Goal: Task Accomplishment & Management: Manage account settings

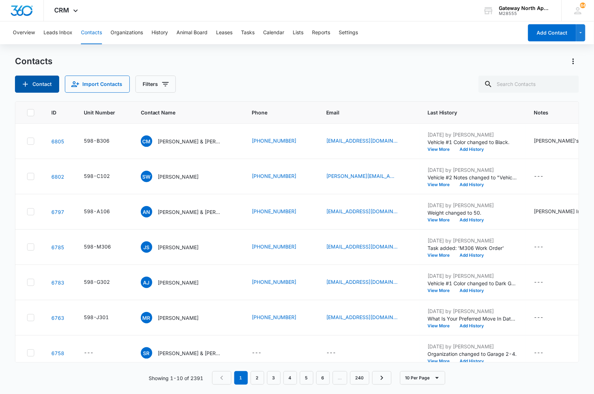
click at [42, 86] on button "Contact" at bounding box center [37, 84] width 44 height 17
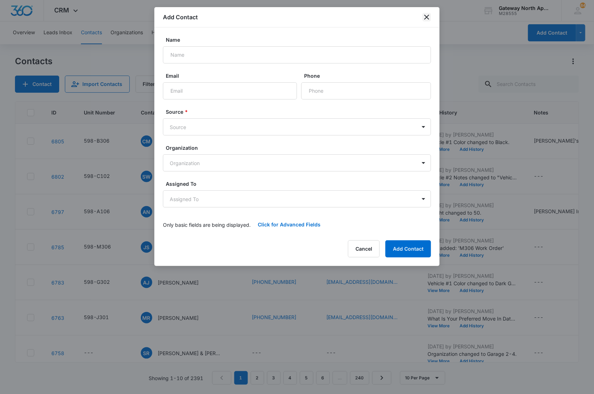
click at [428, 18] on icon "close" at bounding box center [426, 17] width 5 height 5
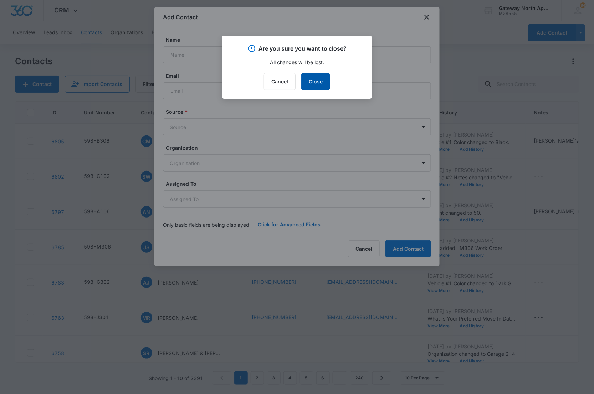
click at [325, 79] on button "Close" at bounding box center [315, 81] width 29 height 17
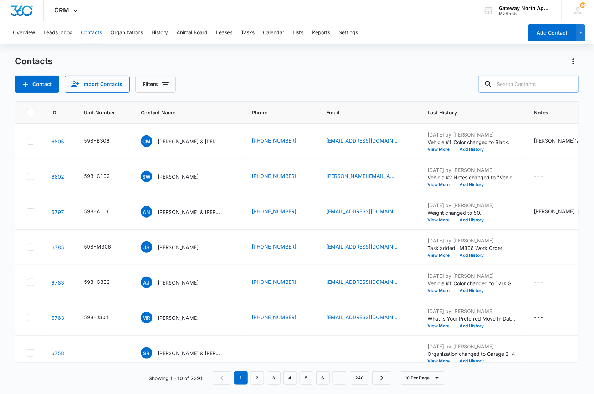
click at [519, 84] on input "text" at bounding box center [528, 84] width 101 height 17
type input "j103"
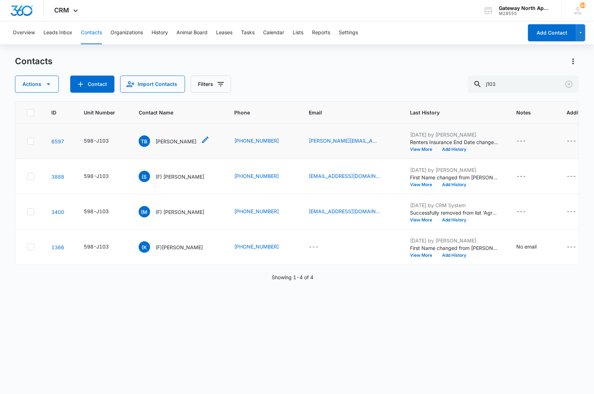
click at [161, 142] on p "[PERSON_NAME]" at bounding box center [176, 141] width 41 height 7
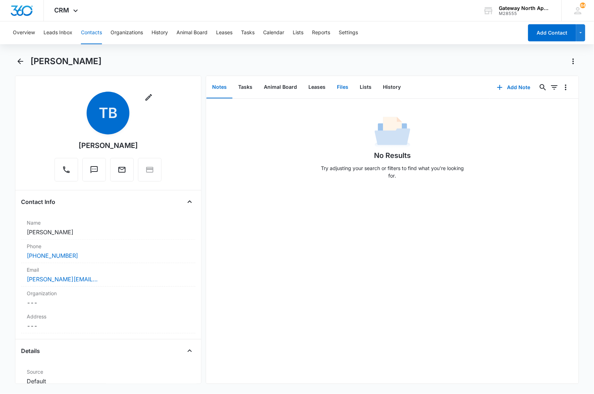
click at [339, 88] on button "Files" at bounding box center [342, 87] width 23 height 22
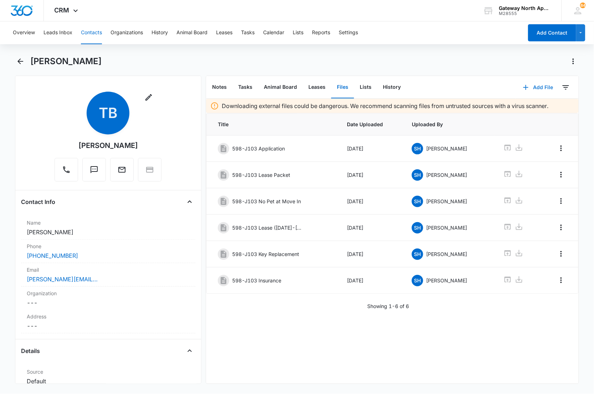
click at [536, 87] on button "Add File" at bounding box center [538, 87] width 44 height 17
click at [523, 108] on div "Upload Files" at bounding box center [528, 109] width 29 height 5
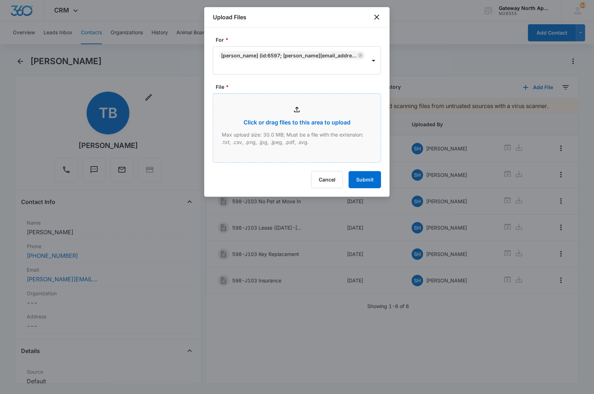
type input "C:\fakepath\J103_08122025130459.pdf"
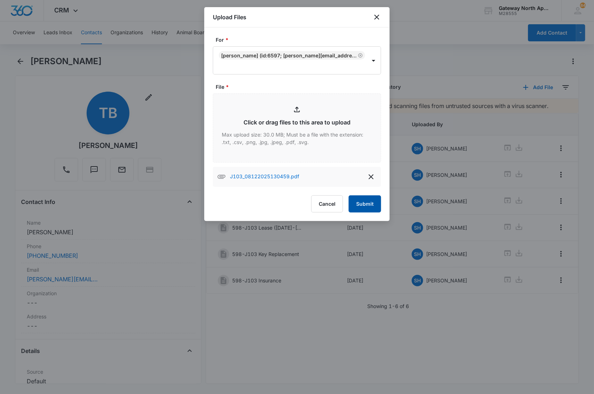
click at [367, 201] on button "Submit" at bounding box center [365, 203] width 32 height 17
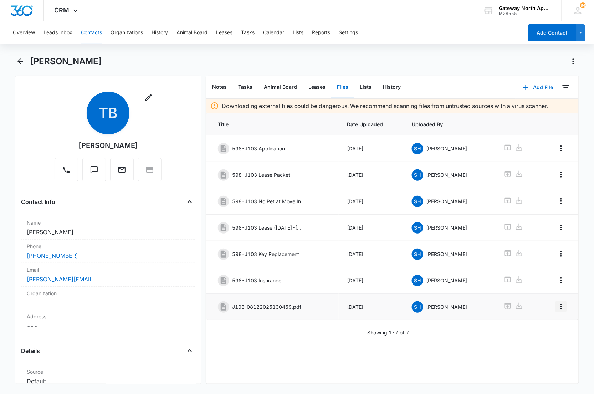
click at [560, 308] on icon "Overflow Menu" at bounding box center [560, 307] width 1 height 6
click at [549, 332] on button "Edit" at bounding box center [540, 330] width 41 height 11
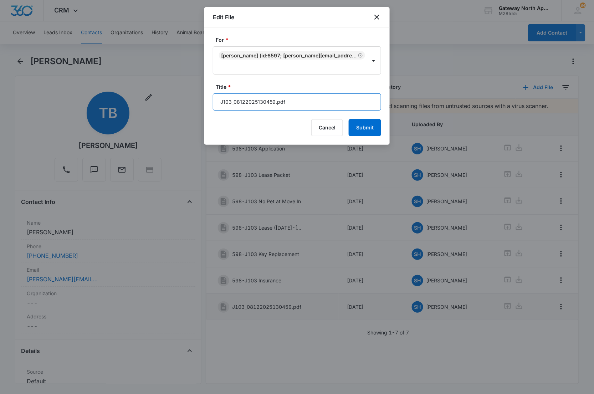
drag, startPoint x: 250, startPoint y: 95, endPoint x: 147, endPoint y: 52, distance: 111.9
click at [147, 61] on body "CRM Apps Reputation Websites Forms CRM Email Social Content Ads Intelligence Fi…" at bounding box center [297, 197] width 594 height 394
type input "598-J103 Additional Addendum"
click at [349, 119] on button "Submit" at bounding box center [365, 127] width 32 height 17
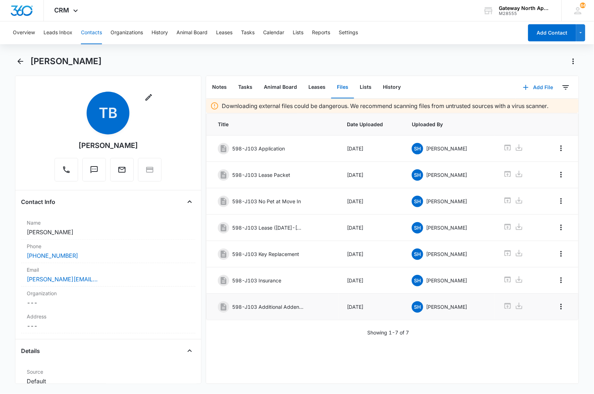
click at [530, 85] on button "Add File" at bounding box center [538, 87] width 44 height 17
click at [529, 111] on div "Upload Files" at bounding box center [528, 109] width 29 height 5
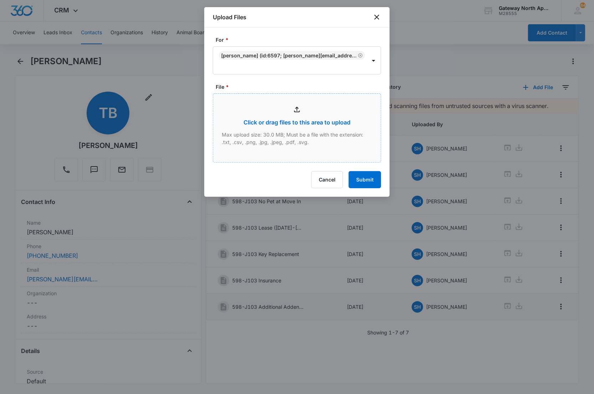
type input "C:\fakepath\J103_08122025130519.pdf"
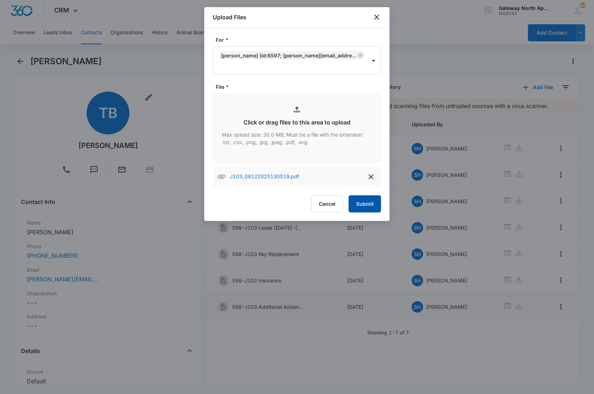
click at [354, 203] on button "Submit" at bounding box center [365, 203] width 32 height 17
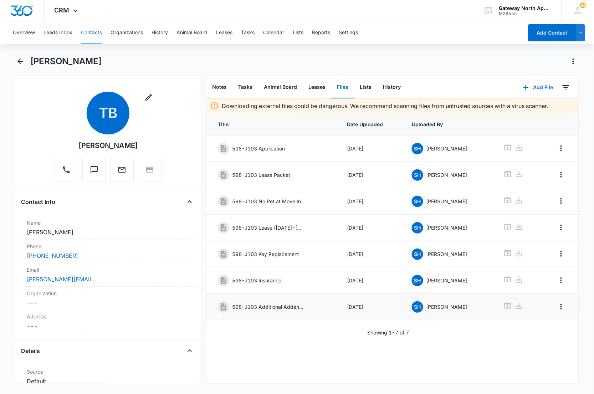
click at [329, 361] on div "Downloading external files could be dangerous. We recommend scanning files from…" at bounding box center [392, 241] width 373 height 285
click at [560, 339] on button "Overflow Menu" at bounding box center [560, 332] width 11 height 11
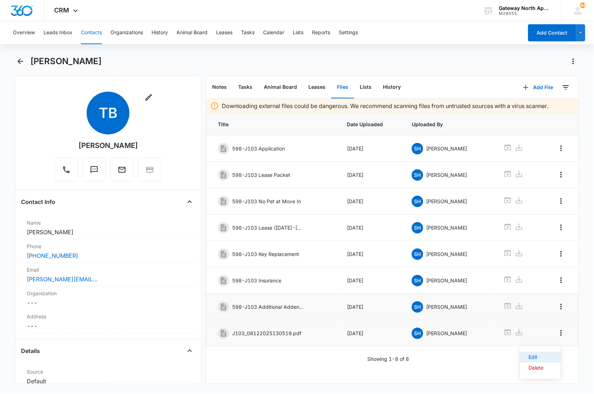
click at [536, 355] on div "Edit" at bounding box center [536, 357] width 15 height 5
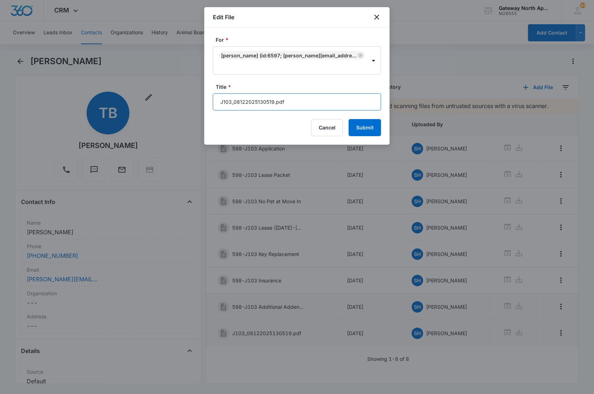
drag, startPoint x: 295, startPoint y: 104, endPoint x: 171, endPoint y: 104, distance: 123.7
click at [171, 104] on body "CRM Apps Reputation Websites Forms CRM Email Social Content Ads Intelligence Fi…" at bounding box center [297, 197] width 594 height 394
type input "598-J103 Pet Doc. ([GEOGRAPHIC_DATA])"
click at [349, 119] on button "Submit" at bounding box center [365, 127] width 32 height 17
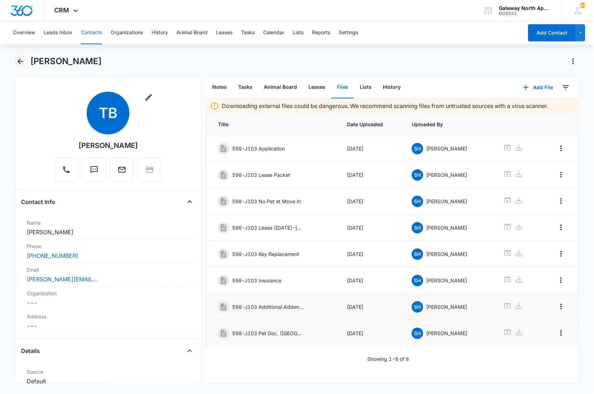
click at [19, 63] on icon "Back" at bounding box center [20, 61] width 9 height 9
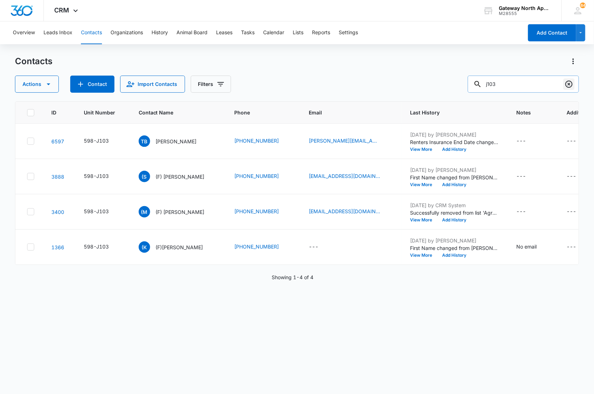
click at [571, 83] on icon "Clear" at bounding box center [569, 84] width 9 height 9
